Goal: Task Accomplishment & Management: Manage account settings

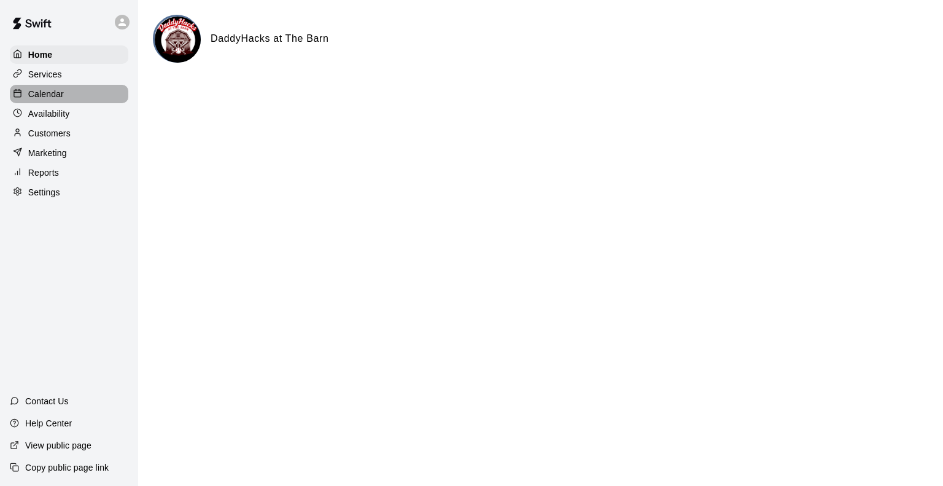
click at [48, 98] on p "Calendar" at bounding box center [46, 94] width 36 height 12
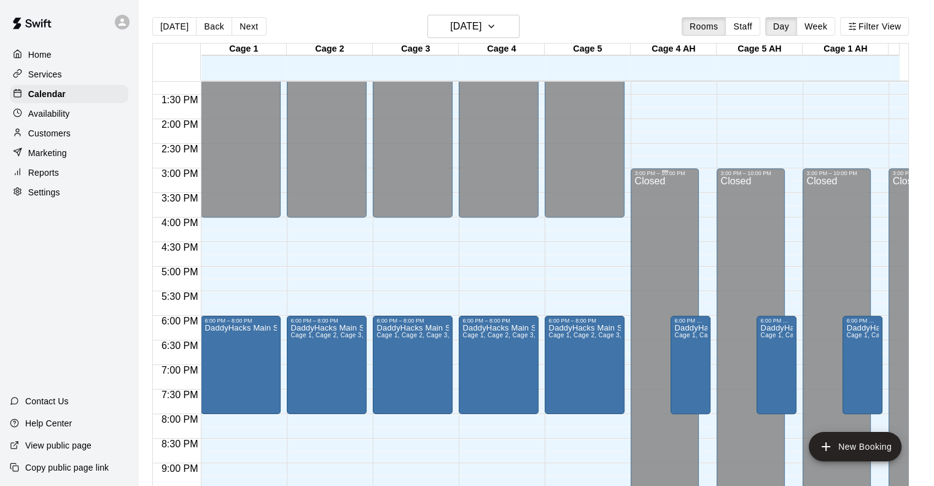
scroll to position [585, 0]
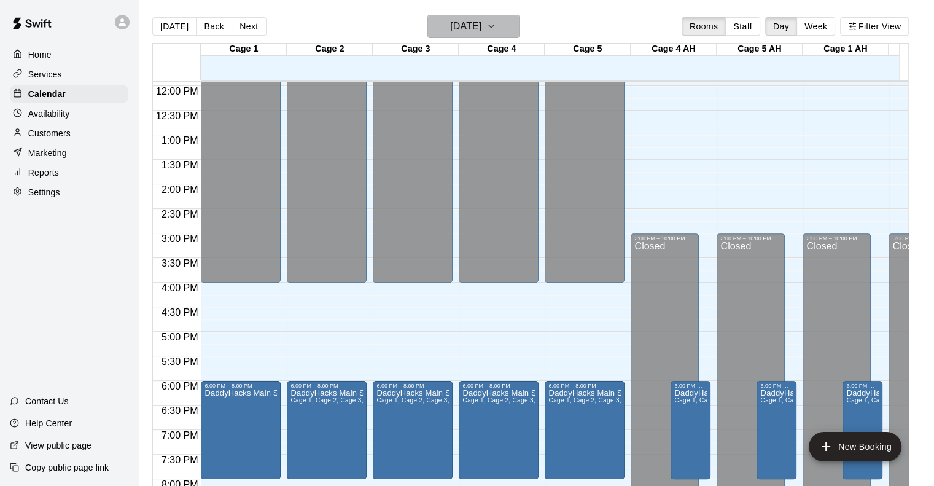
click at [496, 26] on icon "button" at bounding box center [491, 26] width 10 height 15
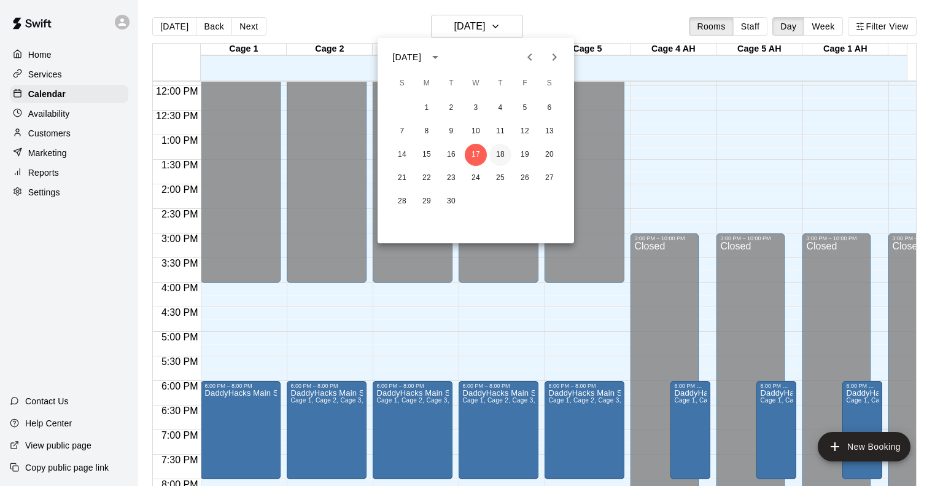
click at [502, 154] on button "18" at bounding box center [501, 155] width 22 height 22
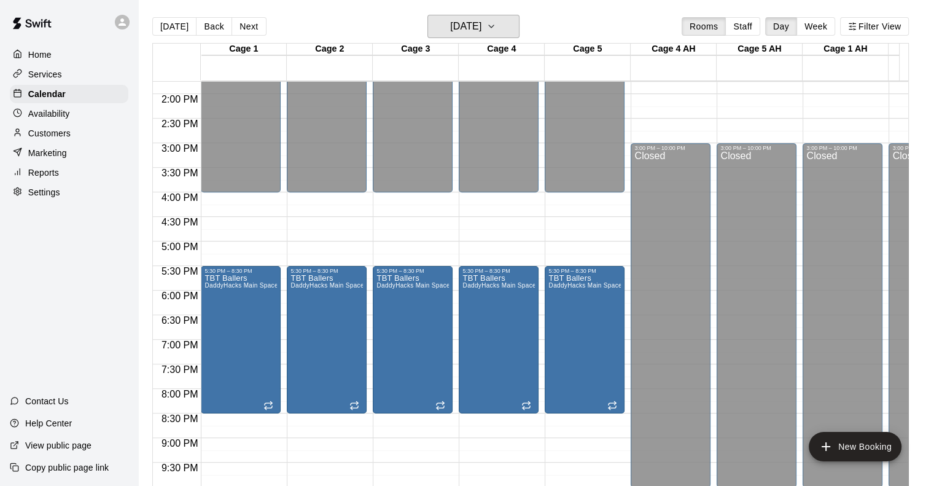
scroll to position [647, 0]
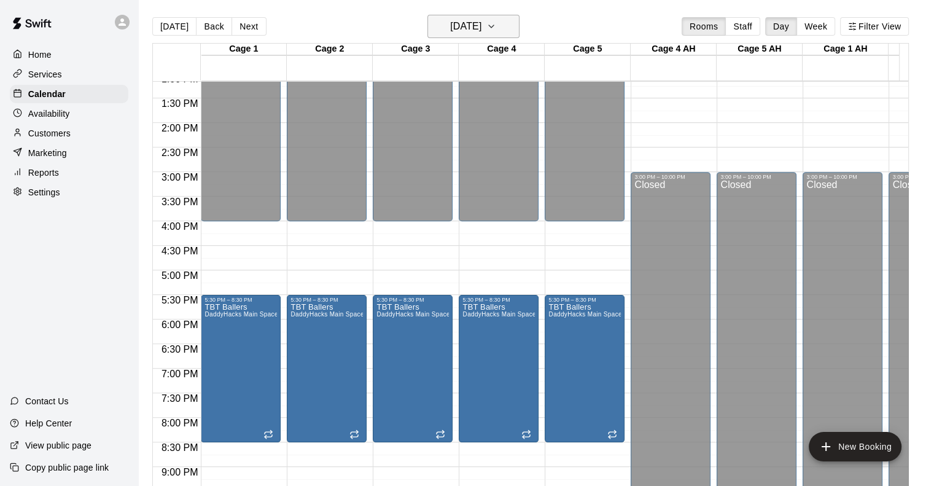
click at [507, 29] on button "[DATE]" at bounding box center [473, 26] width 92 height 23
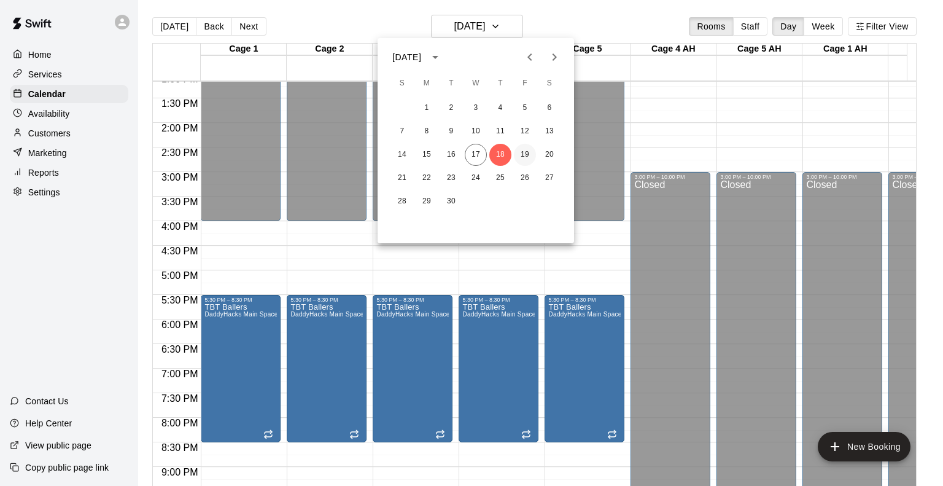
click at [527, 157] on button "19" at bounding box center [525, 155] width 22 height 22
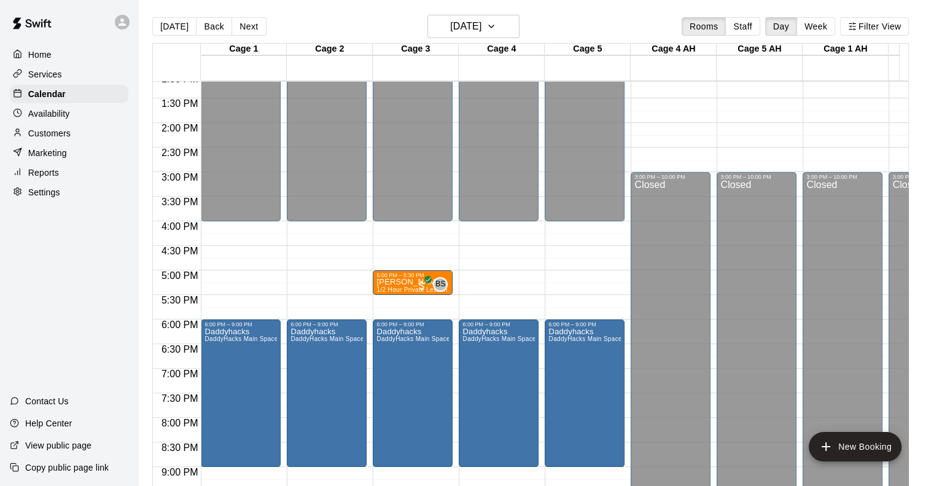
click at [48, 110] on div "Availability" at bounding box center [69, 113] width 119 height 18
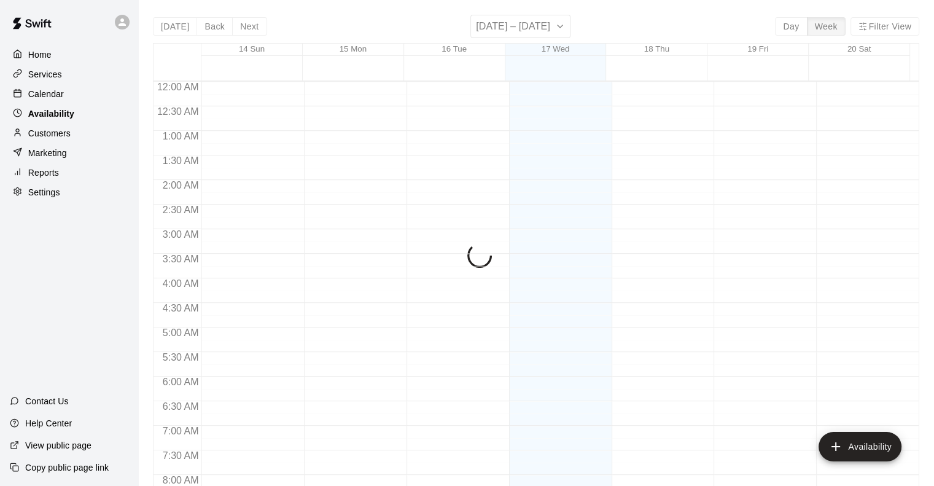
scroll to position [513, 0]
